Goal: Transaction & Acquisition: Purchase product/service

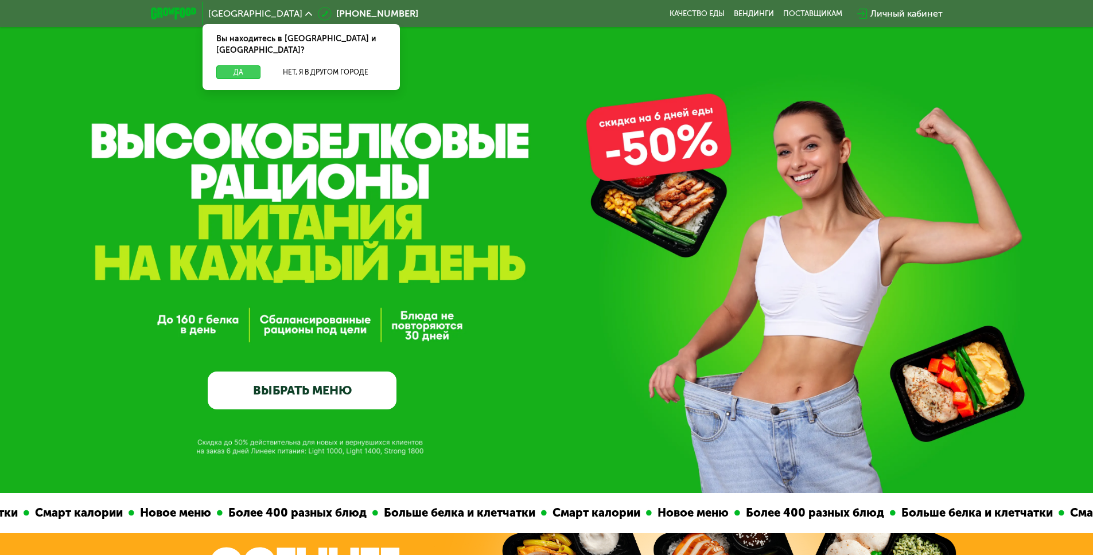
click at [240, 65] on button "Да" at bounding box center [238, 72] width 44 height 14
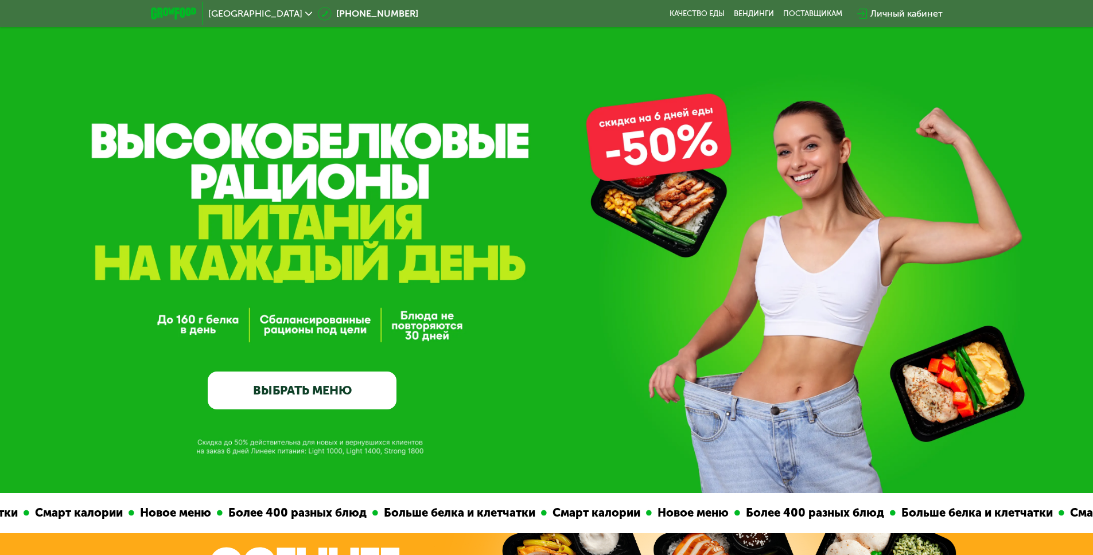
click at [317, 390] on link "ВЫБРАТЬ МЕНЮ" at bounding box center [302, 391] width 189 height 38
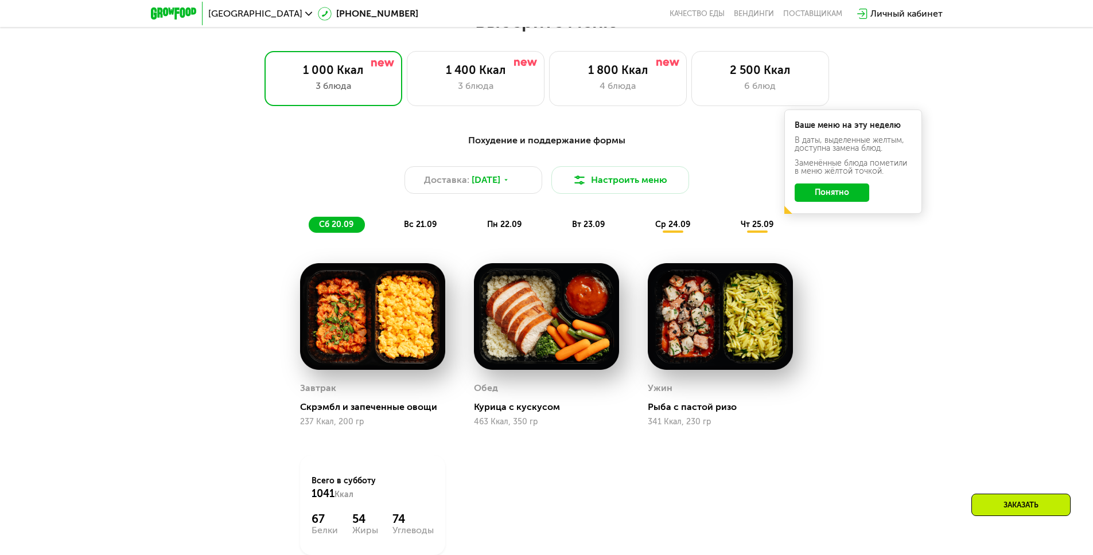
scroll to position [1085, 0]
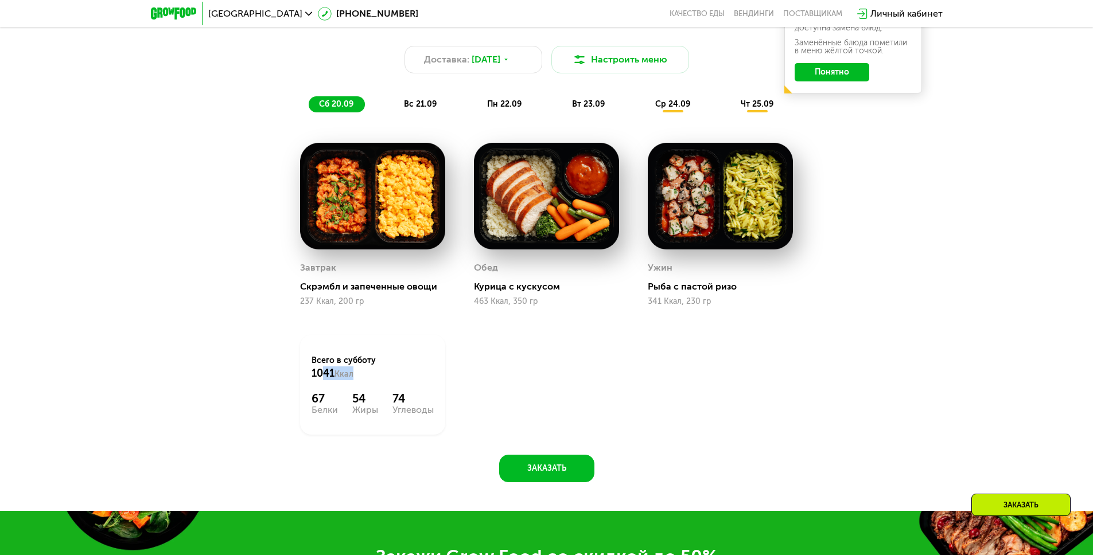
drag, startPoint x: 329, startPoint y: 378, endPoint x: 382, endPoint y: 378, distance: 52.8
click at [382, 378] on div "Всего в [DATE] 1041 Ккал" at bounding box center [372, 367] width 122 height 25
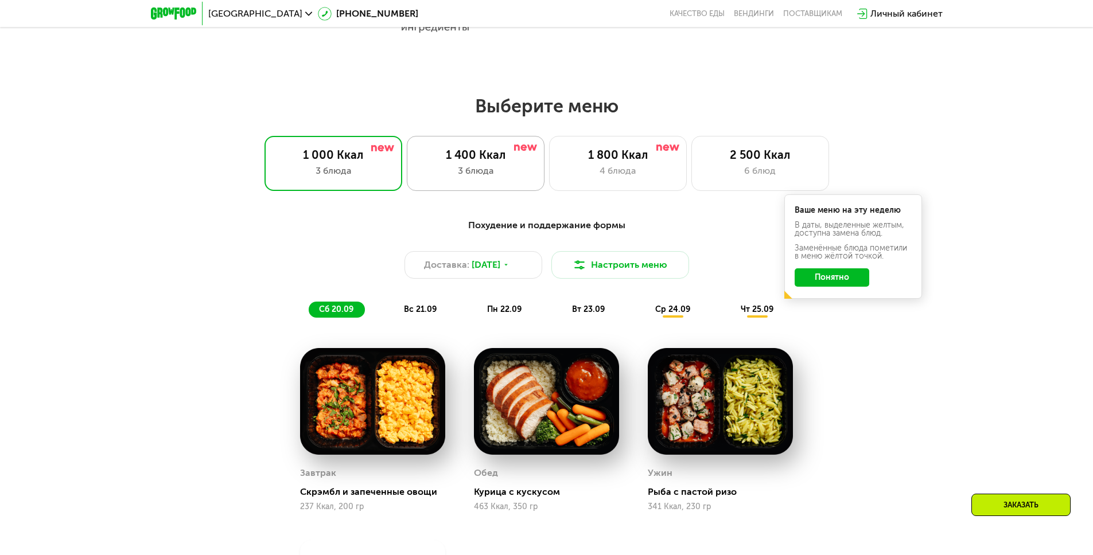
scroll to position [879, 0]
click at [451, 166] on div "1 400 Ккал 3 блюда" at bounding box center [476, 164] width 138 height 55
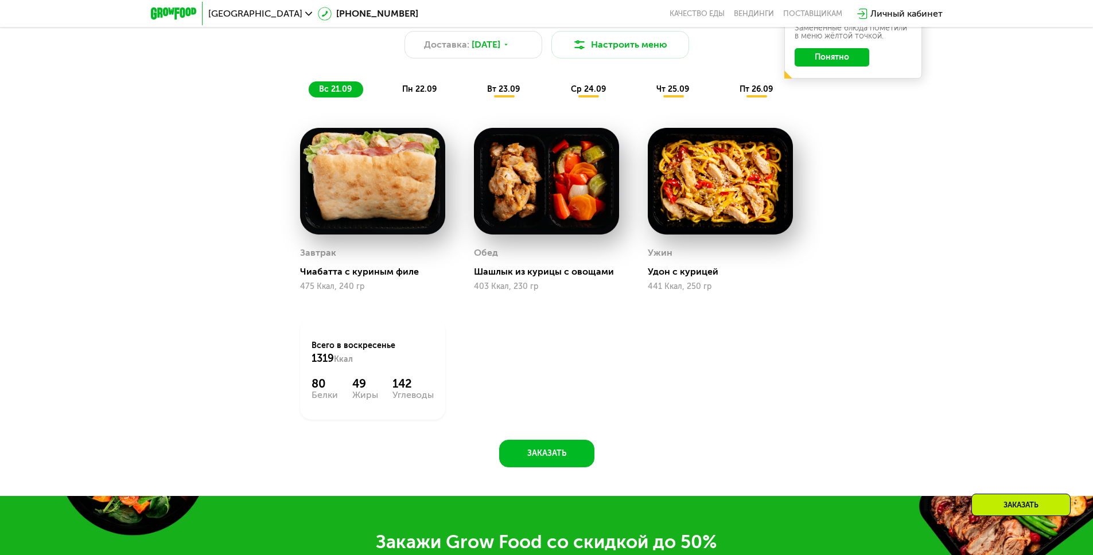
scroll to position [1105, 0]
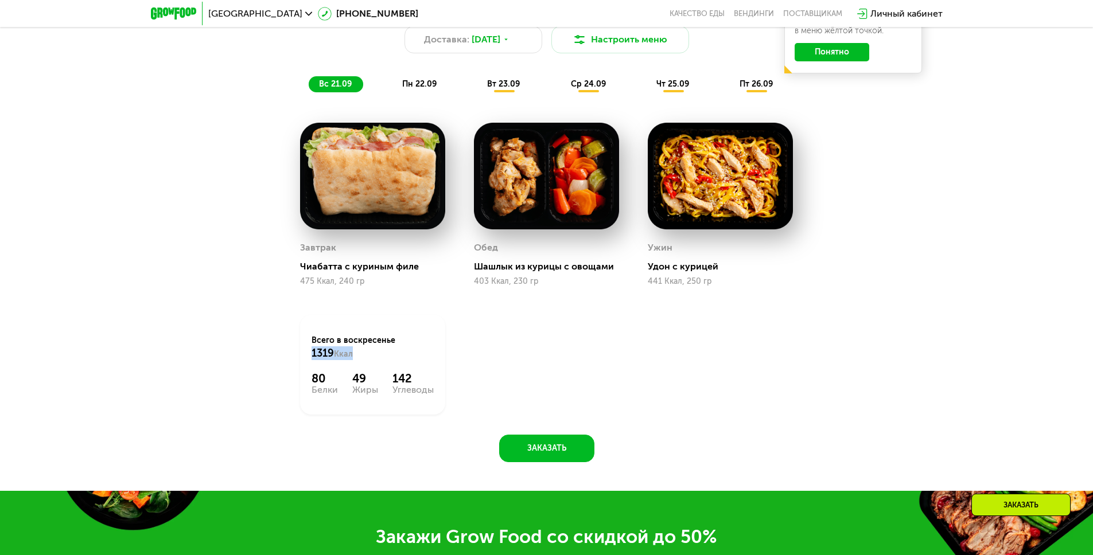
drag, startPoint x: 307, startPoint y: 357, endPoint x: 387, endPoint y: 358, distance: 79.7
click at [387, 358] on div "Всего в [DATE] 1319 Ккал 80 Белки 49 Жиры 142 Углеводы" at bounding box center [372, 365] width 145 height 100
click at [427, 89] on span "пн 22.09" at bounding box center [419, 84] width 34 height 10
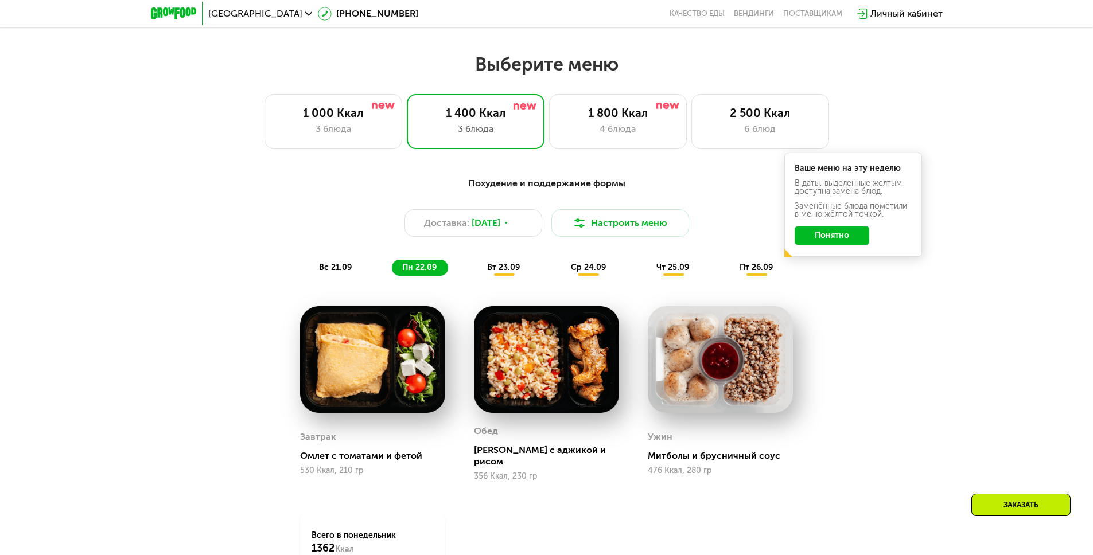
scroll to position [918, 0]
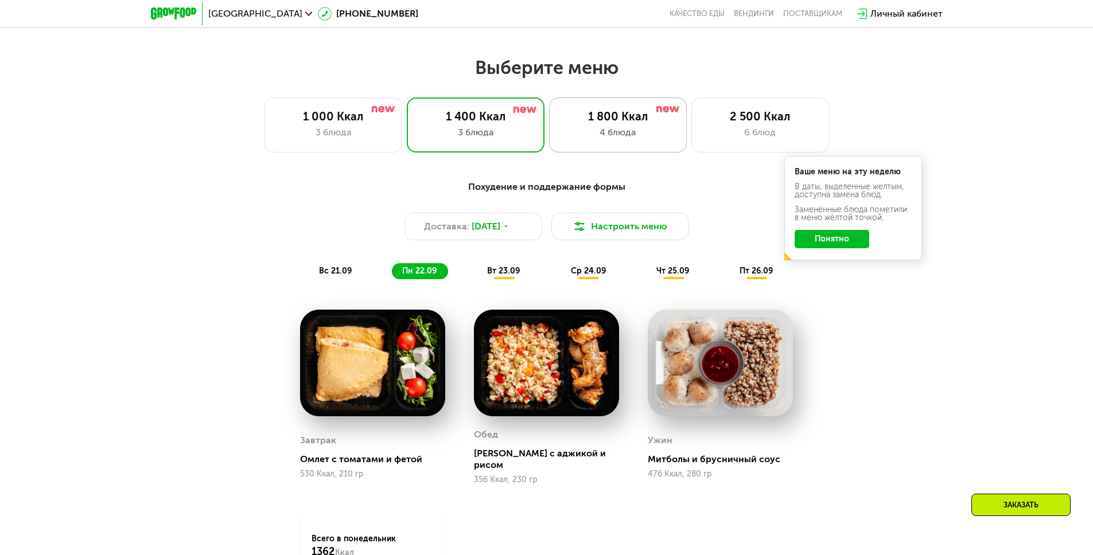
click at [594, 139] on div "4 блюда" at bounding box center [618, 133] width 114 height 14
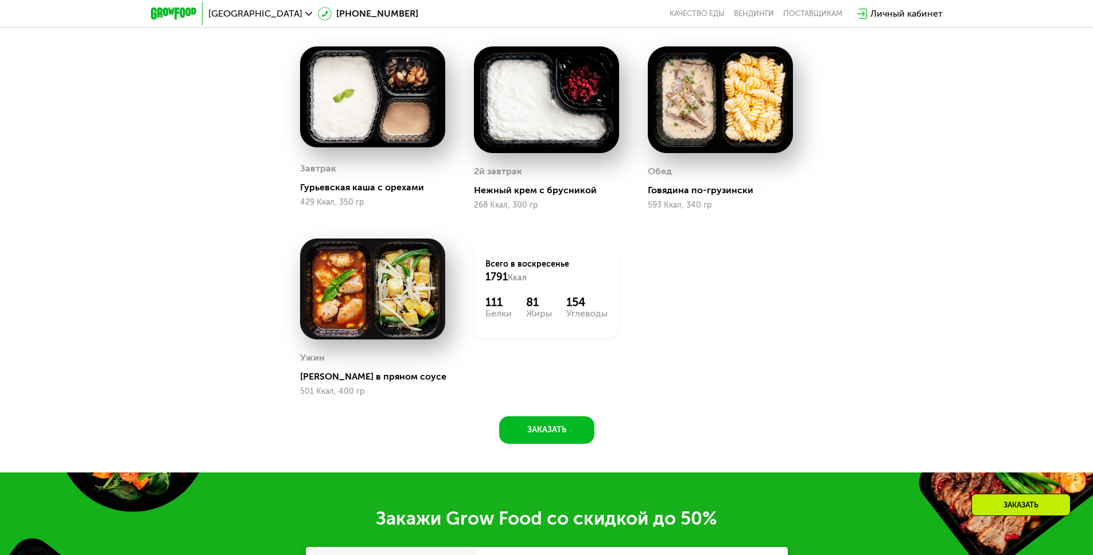
scroll to position [1181, 0]
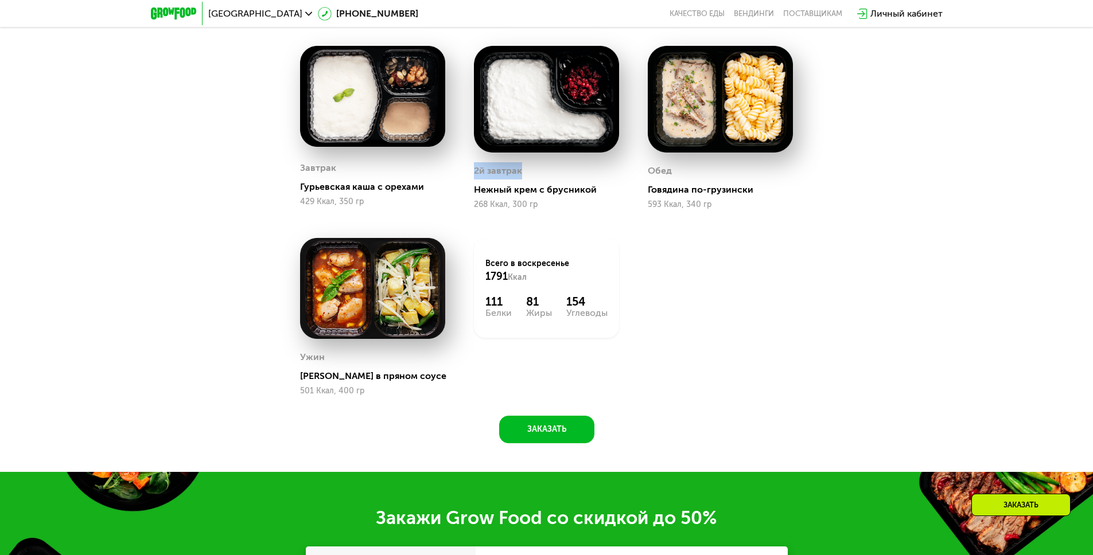
drag, startPoint x: 501, startPoint y: 172, endPoint x: 475, endPoint y: 172, distance: 25.8
click at [475, 172] on div "2й завтрак" at bounding box center [498, 170] width 48 height 17
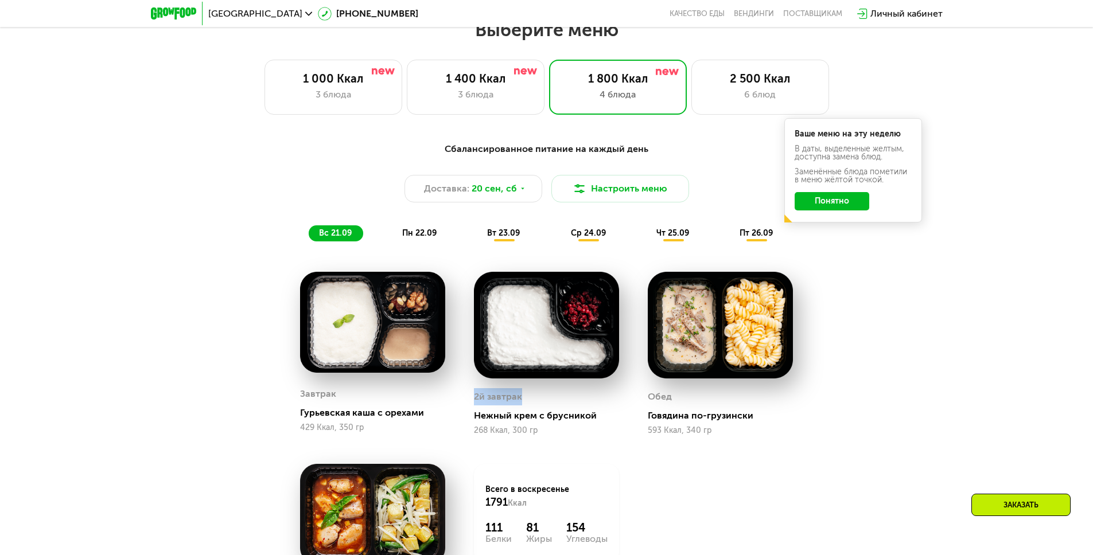
scroll to position [976, 0]
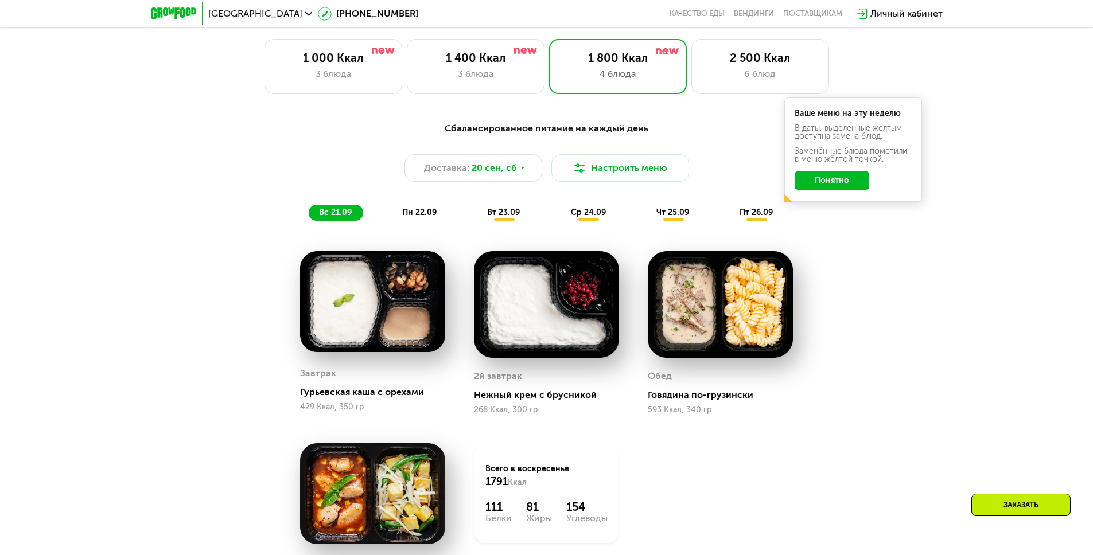
click at [430, 217] on span "пн 22.09" at bounding box center [419, 213] width 34 height 10
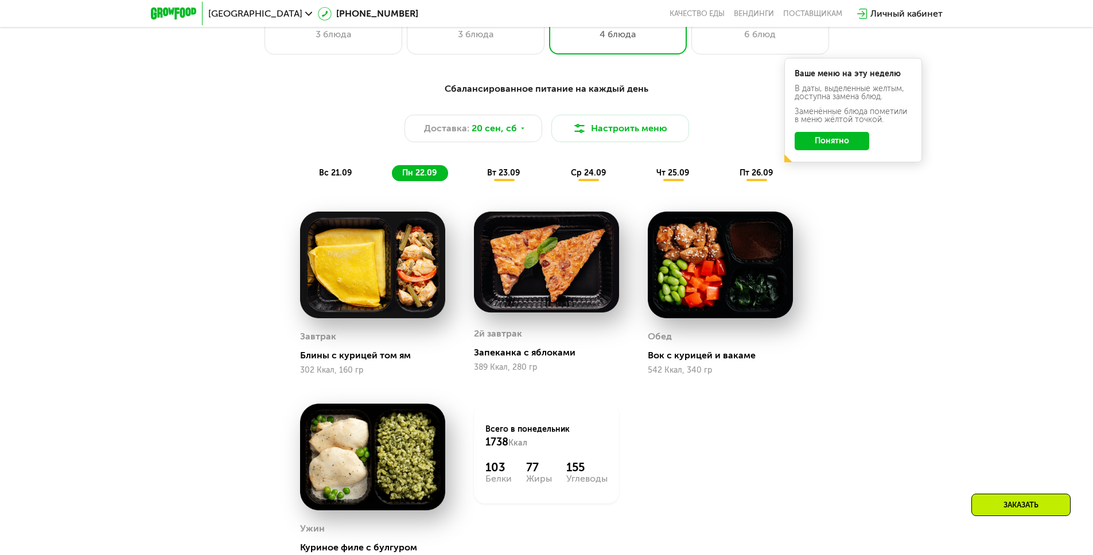
scroll to position [1079, 0]
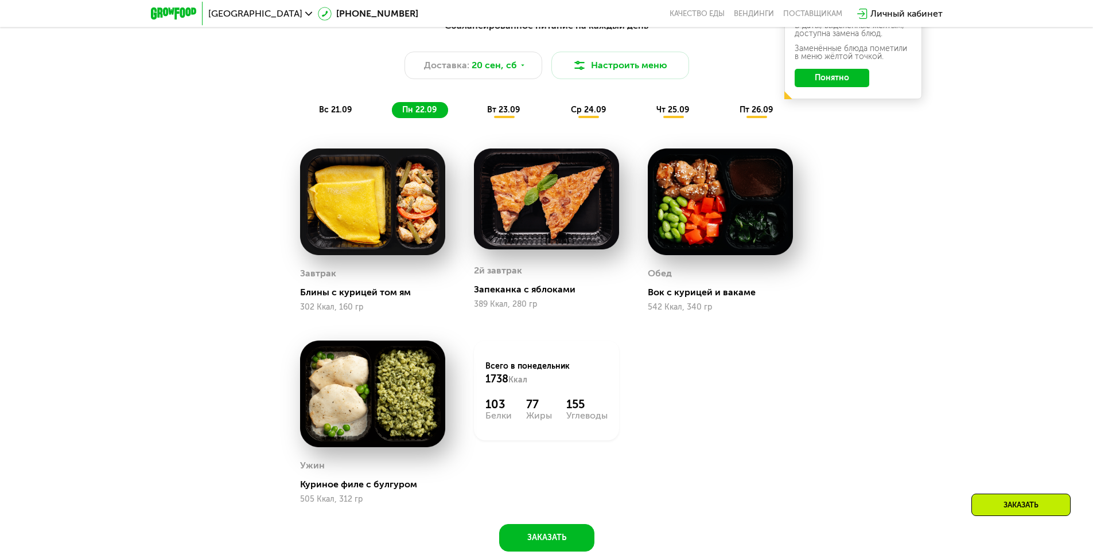
click at [507, 115] on span "вт 23.09" at bounding box center [503, 110] width 33 height 10
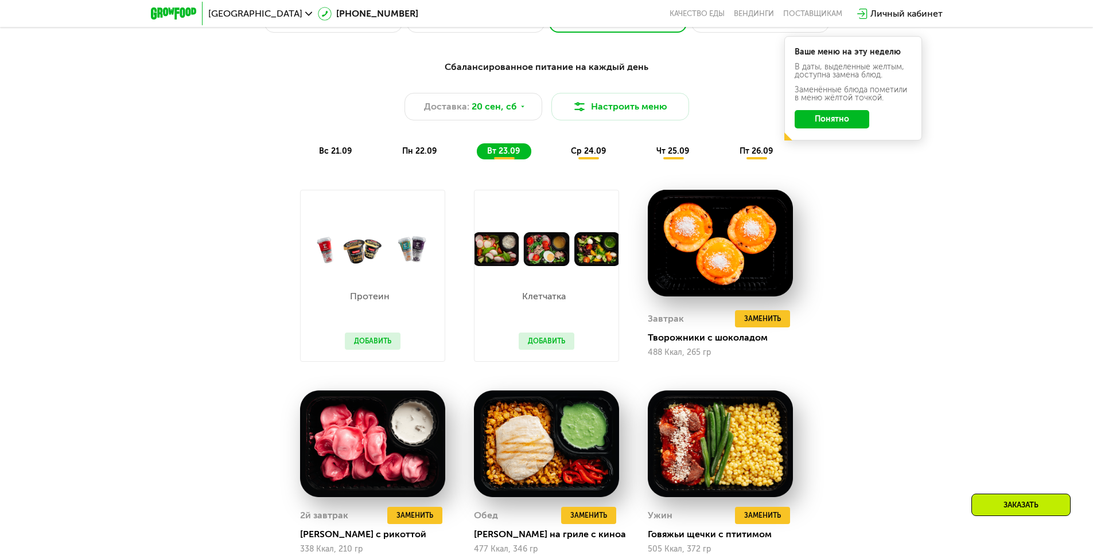
scroll to position [1044, 0]
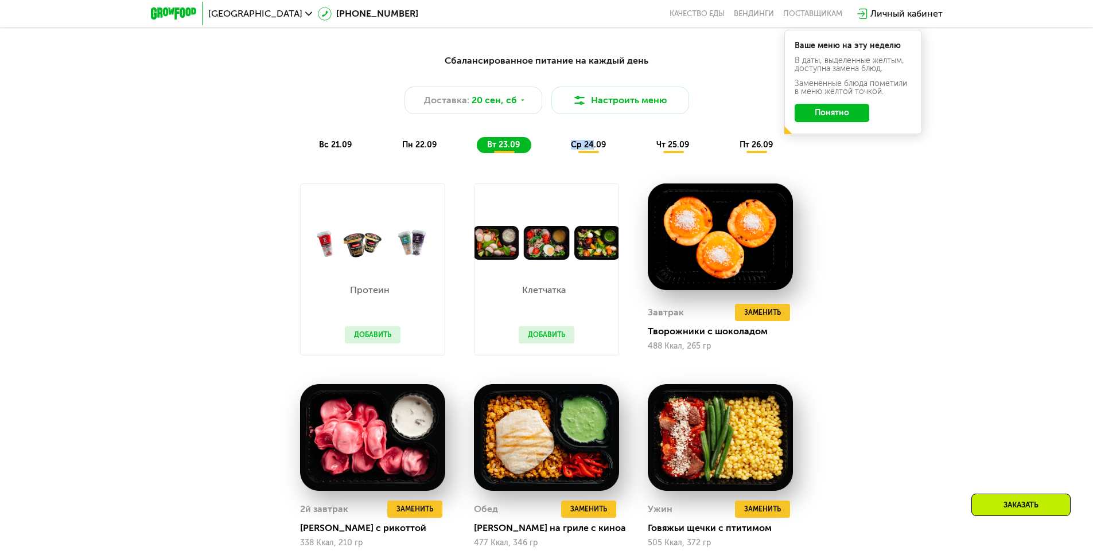
click at [591, 145] on span "ср 24.09" at bounding box center [588, 145] width 35 height 10
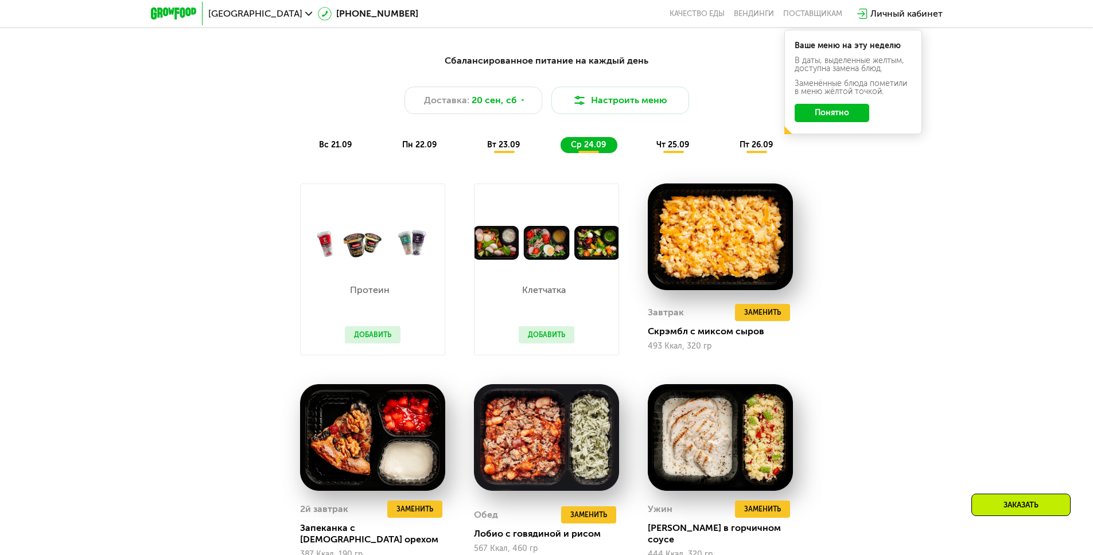
click at [666, 139] on div "Сбалансированное питание на каждый день Доставка: [DATE] Настроить меню вс 21.0…" at bounding box center [546, 103] width 679 height 99
click at [673, 149] on span "чт 25.09" at bounding box center [672, 145] width 33 height 10
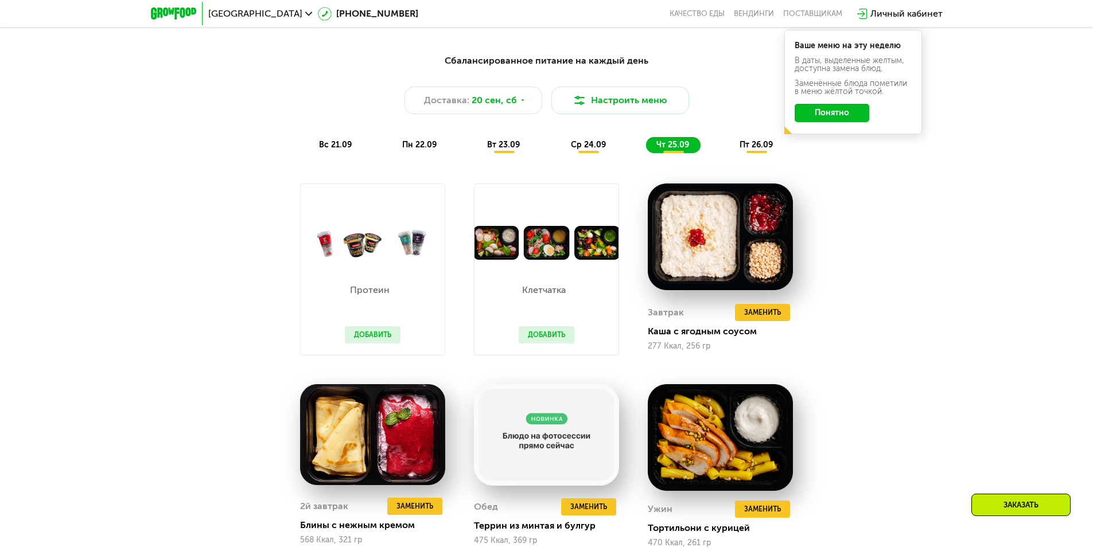
click at [822, 116] on button "Понятно" at bounding box center [831, 113] width 75 height 18
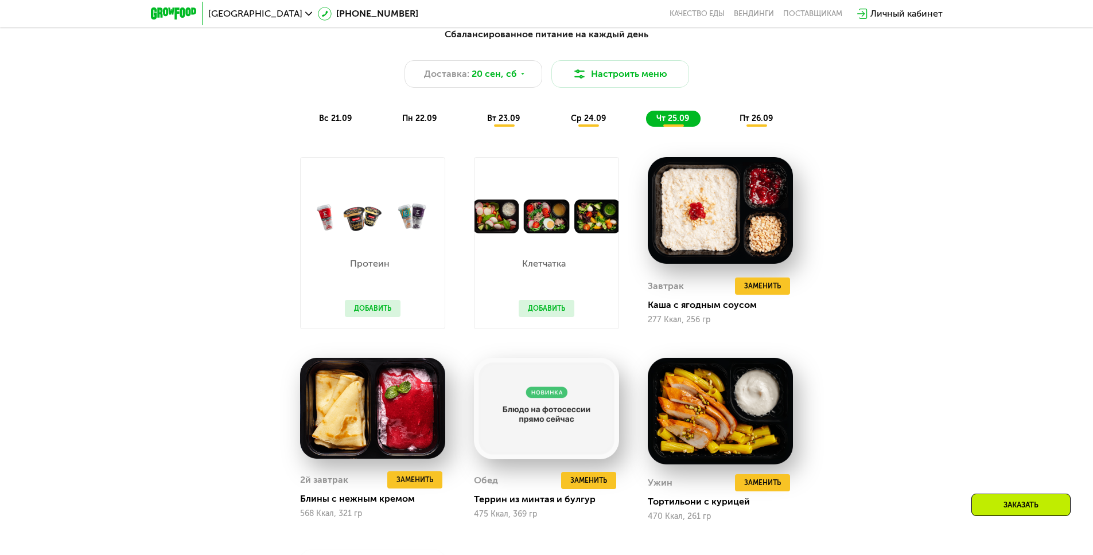
scroll to position [1069, 0]
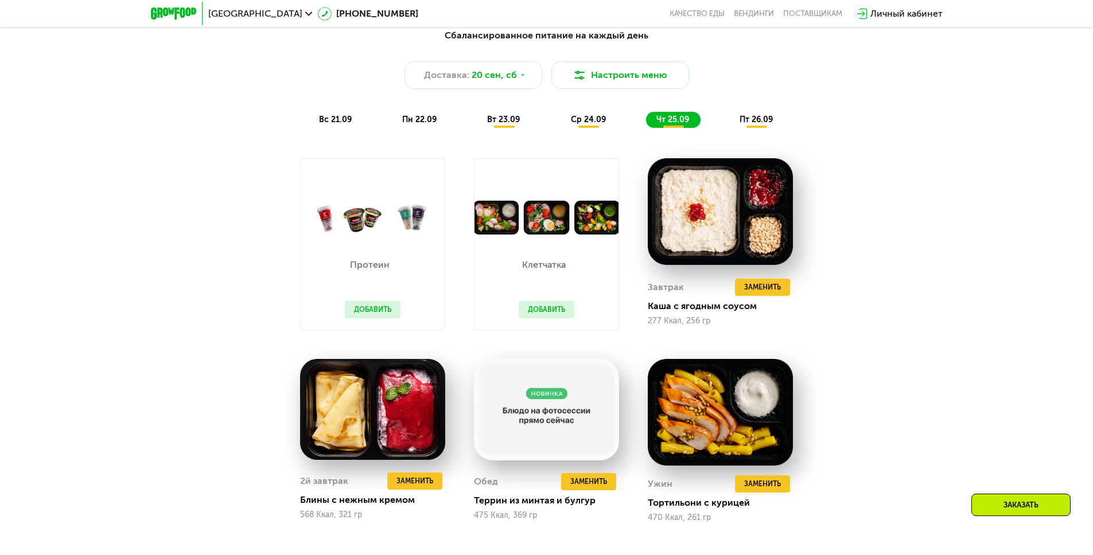
click at [769, 124] on span "пт 26.09" at bounding box center [755, 120] width 33 height 10
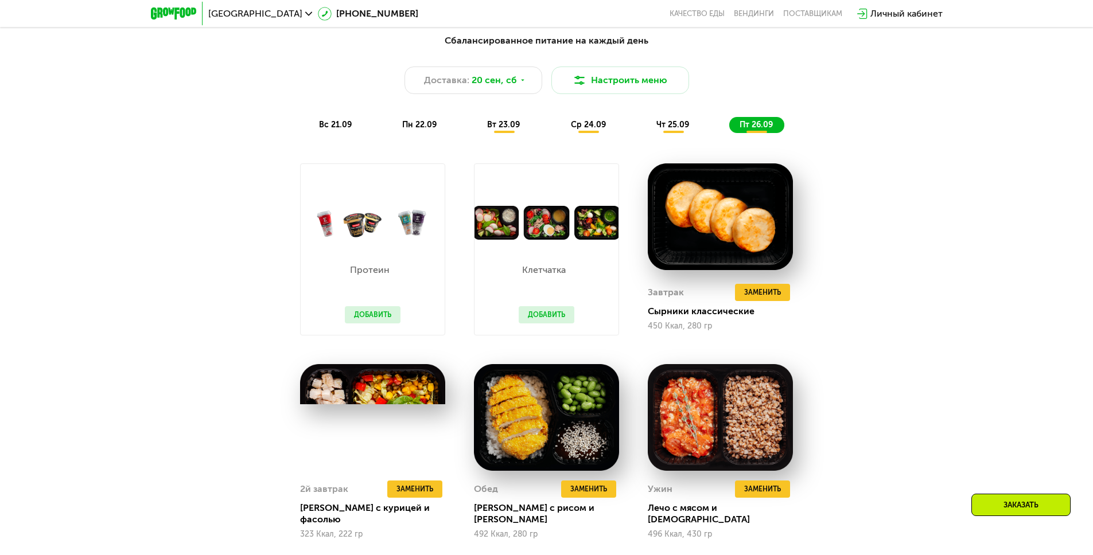
scroll to position [1015, 0]
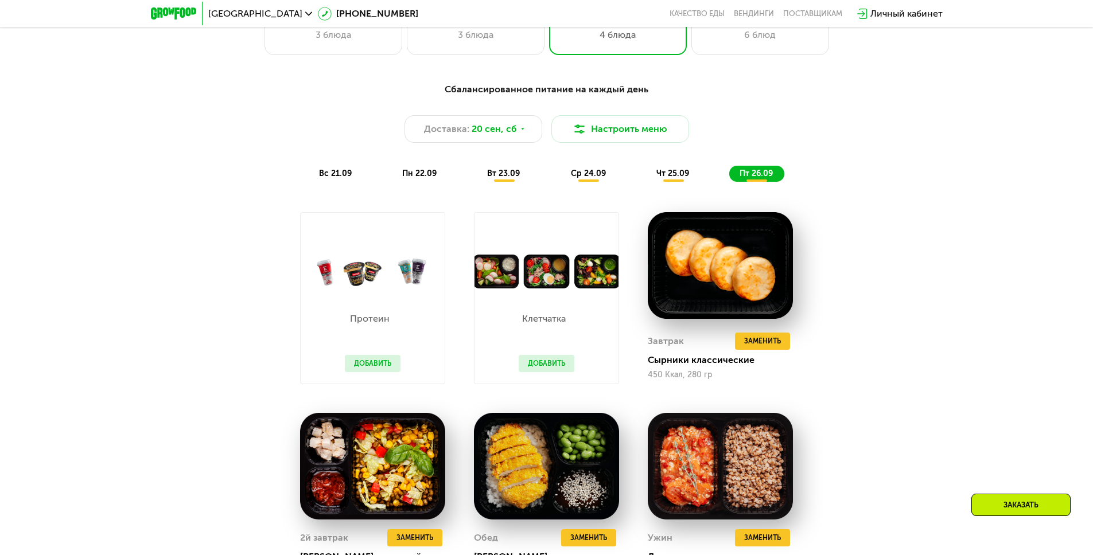
click at [380, 370] on button "Добавить" at bounding box center [373, 363] width 56 height 17
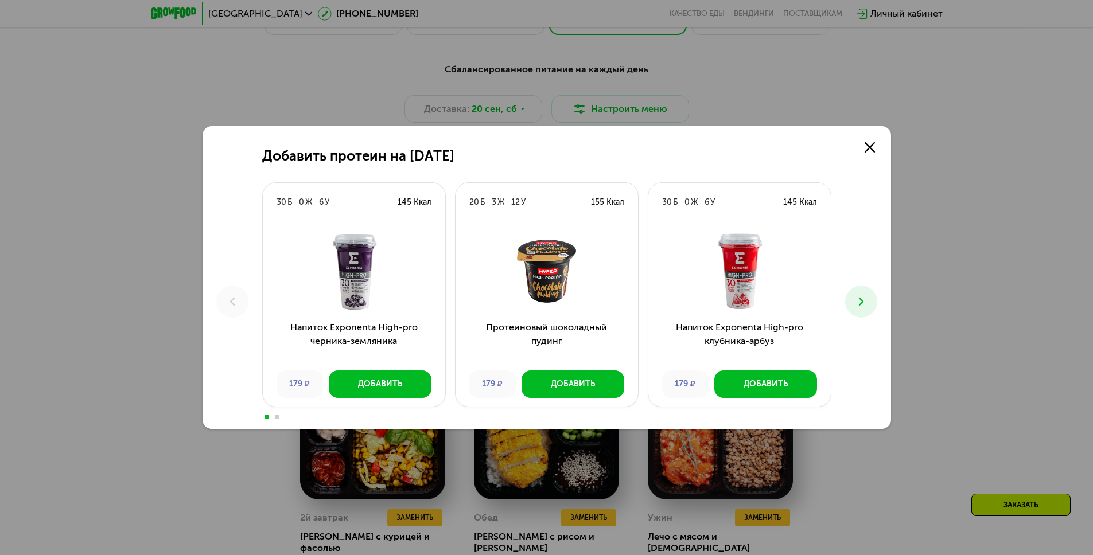
scroll to position [1040, 0]
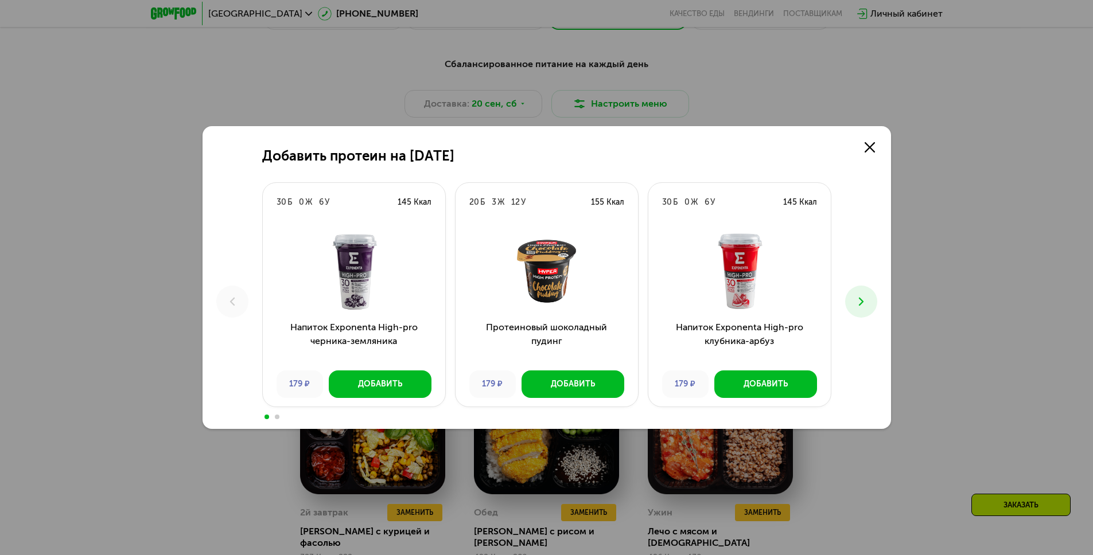
click at [852, 307] on button at bounding box center [861, 302] width 32 height 32
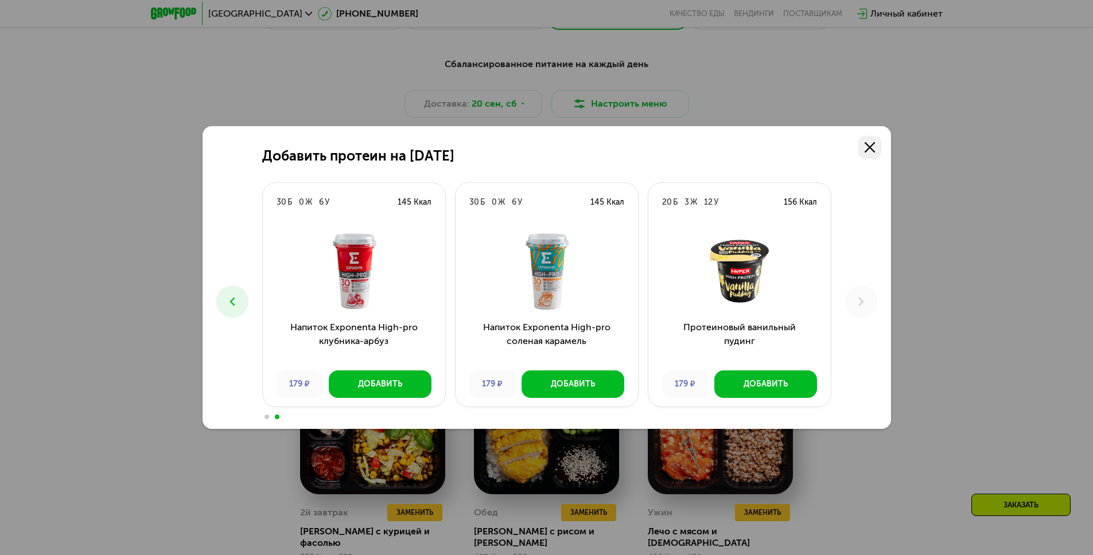
click at [869, 139] on link at bounding box center [869, 147] width 23 height 23
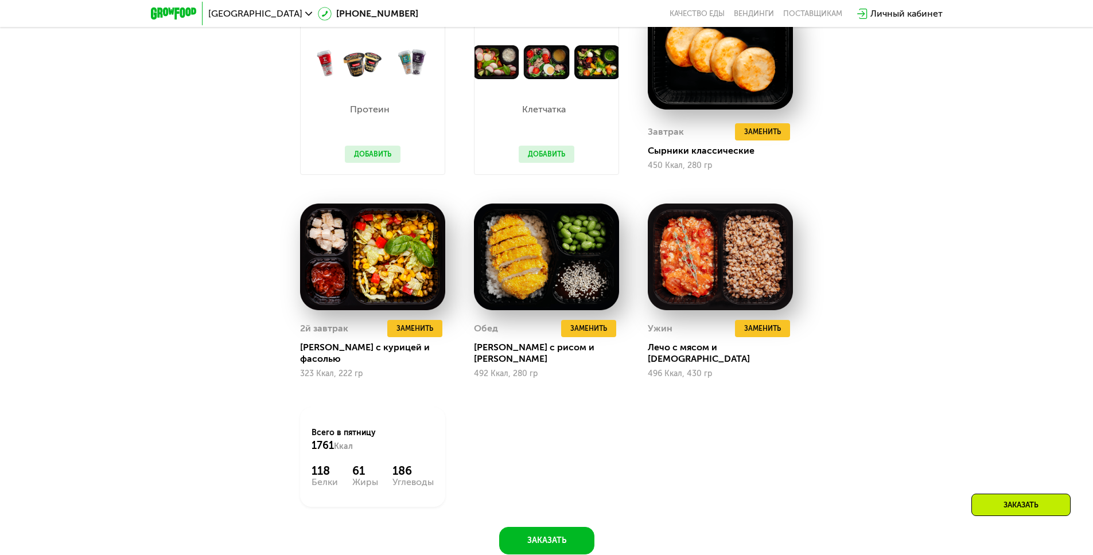
scroll to position [1058, 0]
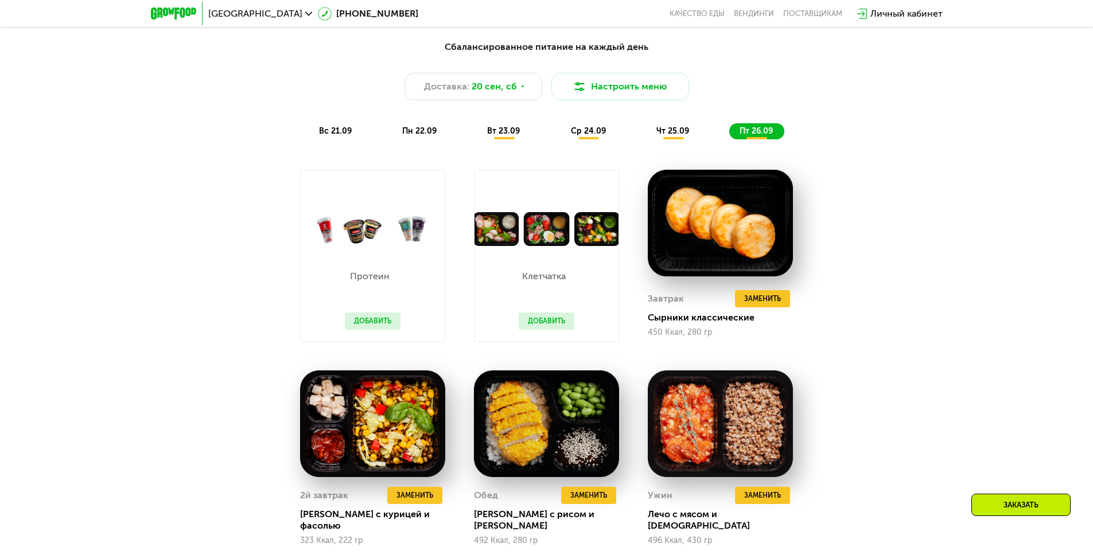
click at [369, 315] on div "Протеин Добавить" at bounding box center [372, 293] width 79 height 95
click at [366, 329] on button "Добавить" at bounding box center [373, 321] width 56 height 17
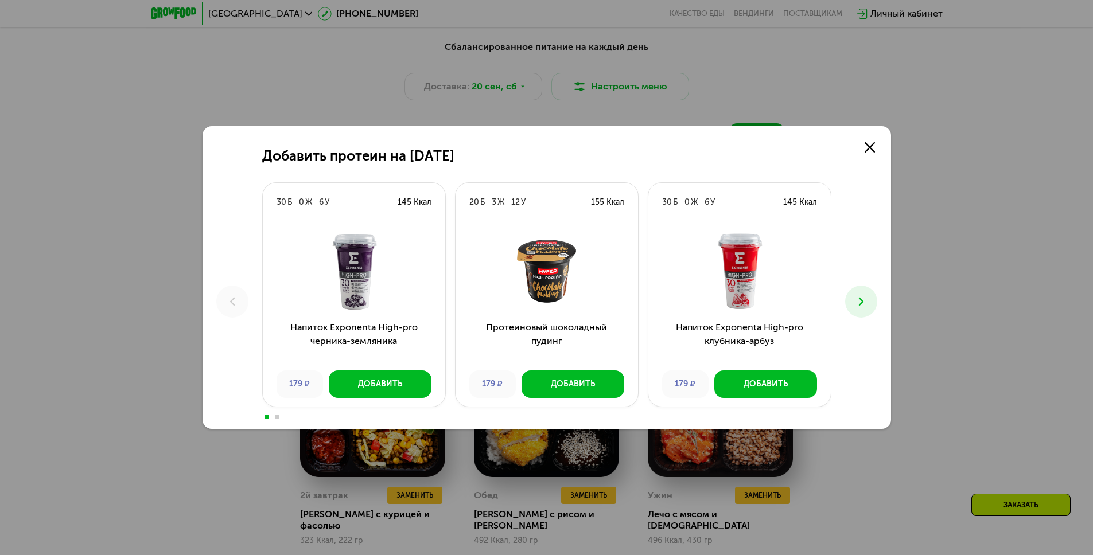
click at [860, 297] on icon at bounding box center [861, 302] width 14 height 14
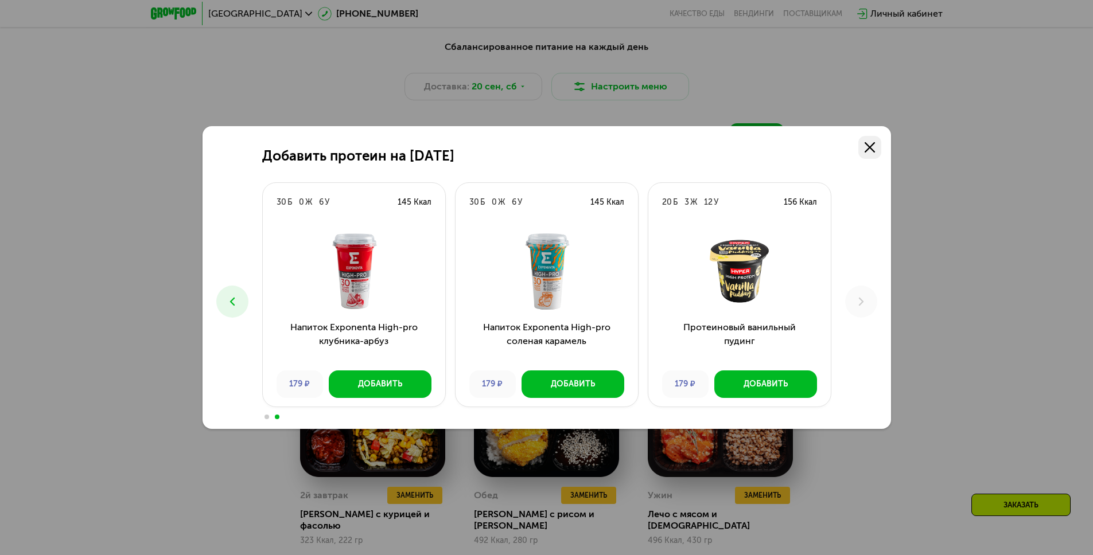
click at [869, 148] on use at bounding box center [869, 147] width 10 height 10
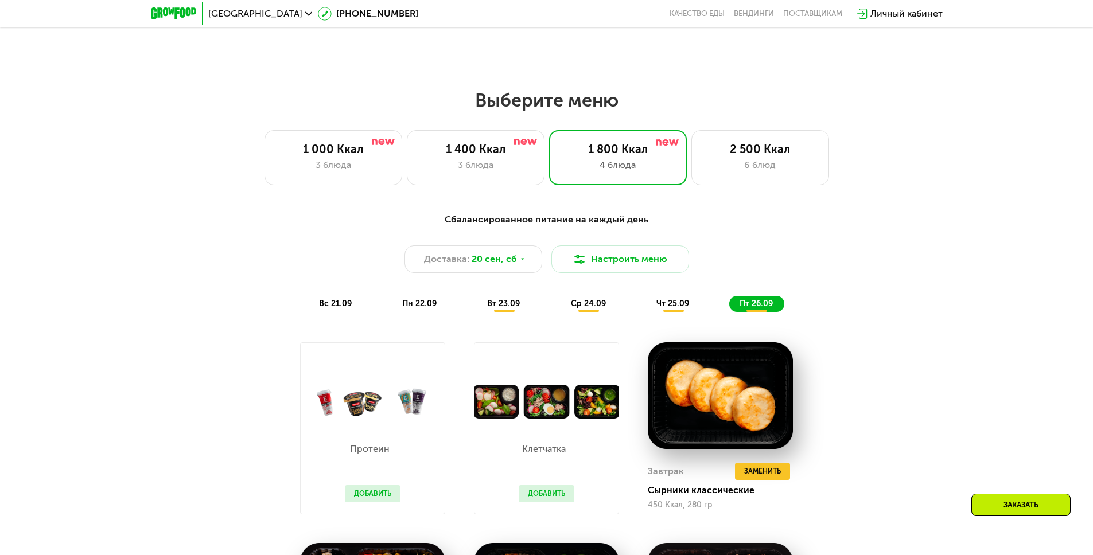
scroll to position [865, 0]
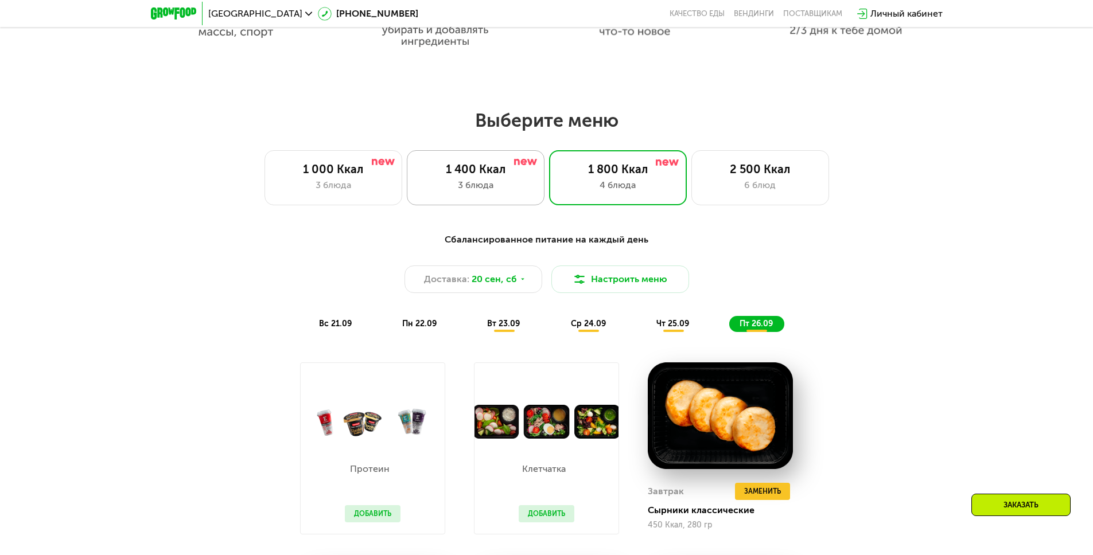
click at [505, 190] on div "3 блюда" at bounding box center [476, 185] width 114 height 14
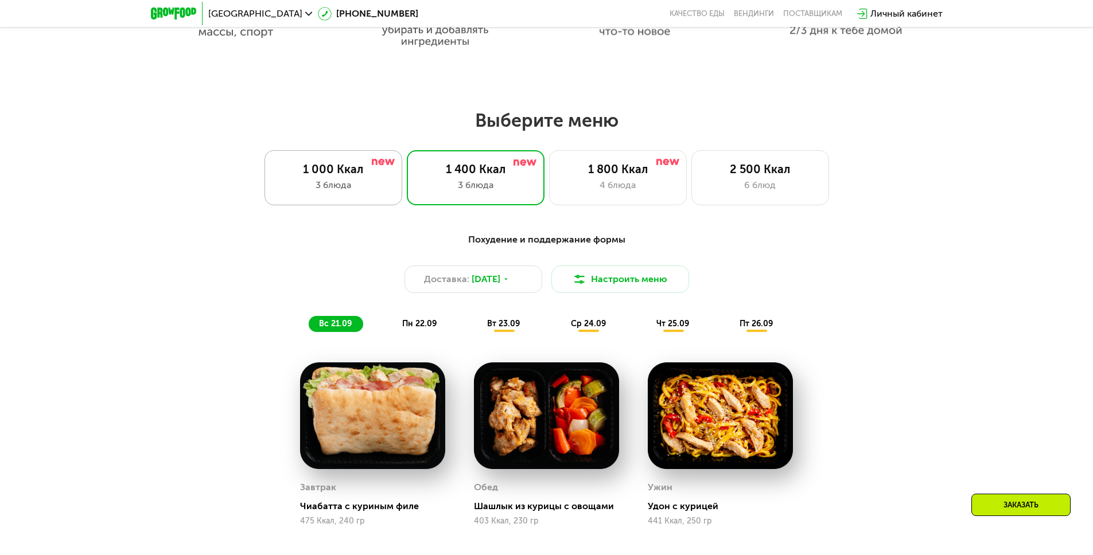
click at [401, 183] on div "1 000 Ккал 3 блюда" at bounding box center [333, 177] width 138 height 55
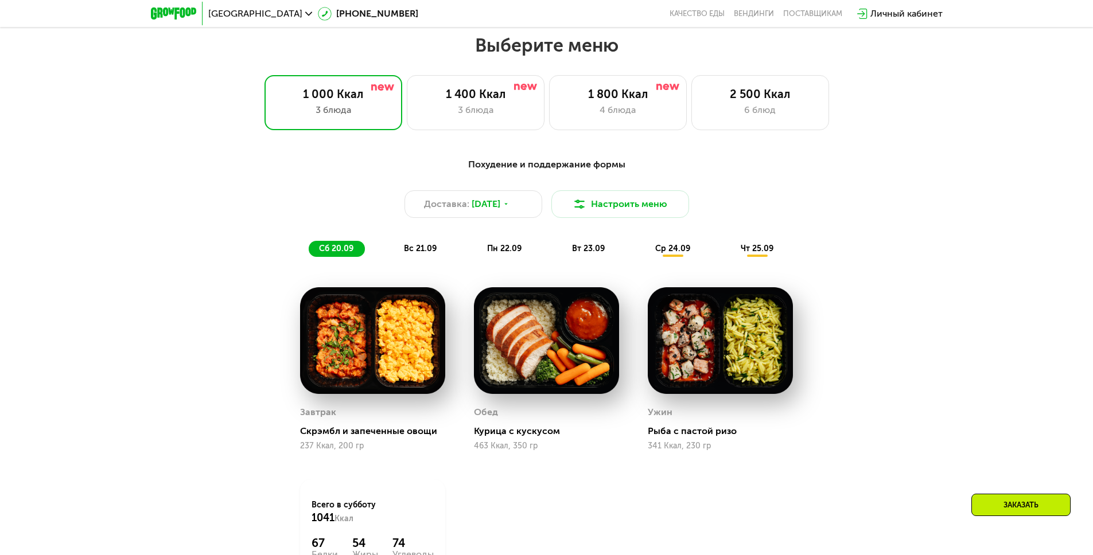
scroll to position [926, 0]
